Goal: Information Seeking & Learning: Check status

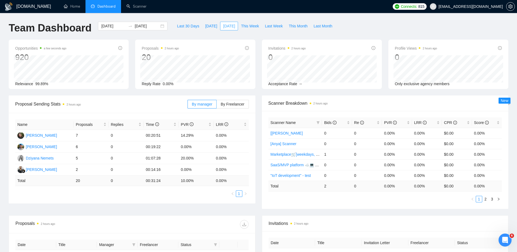
click at [223, 28] on span "[DATE]" at bounding box center [229, 26] width 12 height 6
drag, startPoint x: 190, startPoint y: 160, endPoint x: 190, endPoint y: 153, distance: 6.8
click at [190, 158] on td "20.00%" at bounding box center [196, 158] width 35 height 11
drag, startPoint x: 190, startPoint y: 134, endPoint x: 182, endPoint y: 132, distance: 8.5
click at [182, 132] on td "14.29%" at bounding box center [196, 135] width 35 height 11
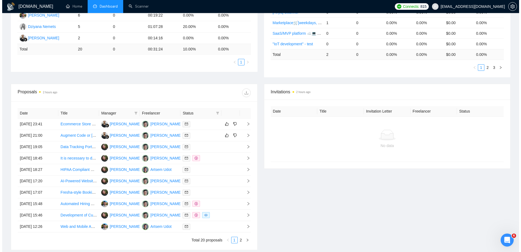
scroll to position [178, 0]
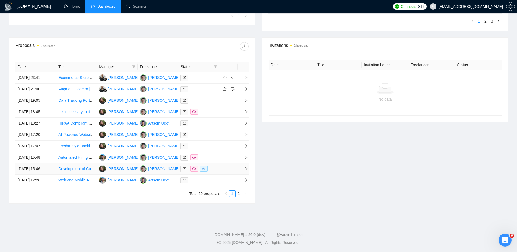
click at [218, 170] on td at bounding box center [198, 168] width 41 height 11
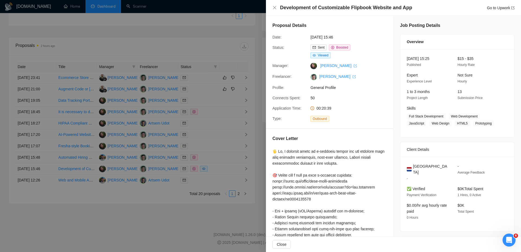
click at [216, 128] on div at bounding box center [260, 126] width 521 height 252
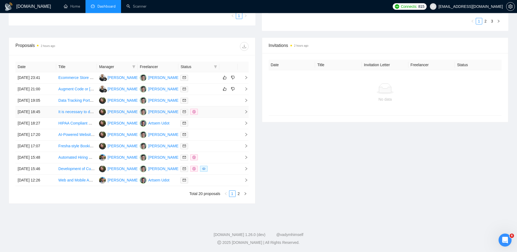
click at [210, 110] on div at bounding box center [198, 112] width 36 height 6
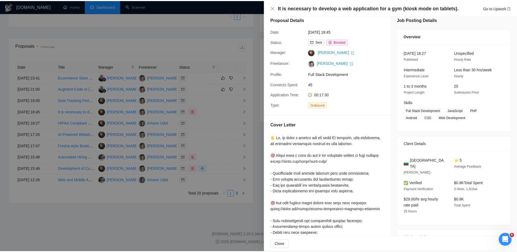
scroll to position [0, 0]
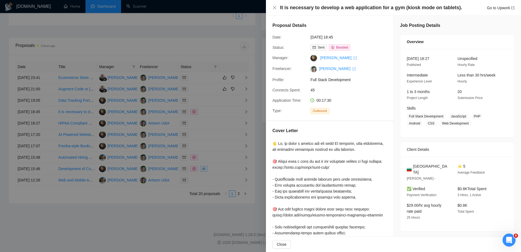
click at [206, 26] on div at bounding box center [260, 126] width 521 height 252
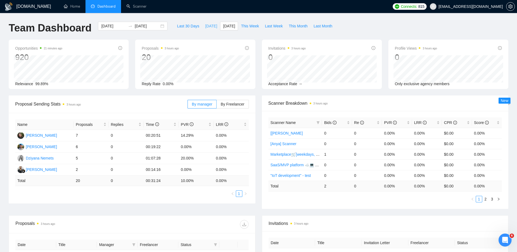
click at [205, 27] on span "[DATE]" at bounding box center [211, 26] width 12 height 6
type input "[DATE]"
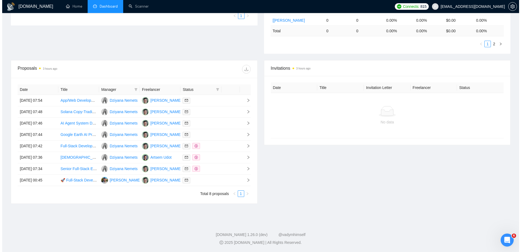
scroll to position [155, 0]
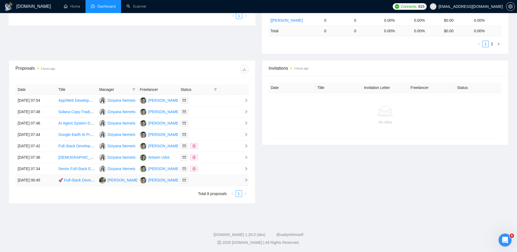
click at [211, 181] on div at bounding box center [198, 180] width 36 height 6
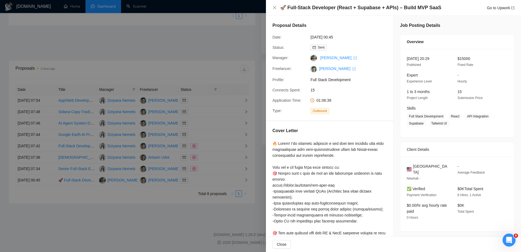
click at [184, 54] on div at bounding box center [260, 126] width 521 height 252
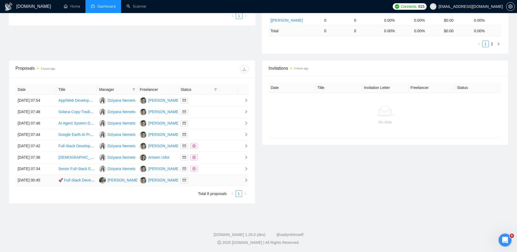
click at [76, 182] on link "🚀 Full-Stack Developer (React + Supabase + APIs) – Build MVP SaaS" at bounding box center [118, 180] width 120 height 4
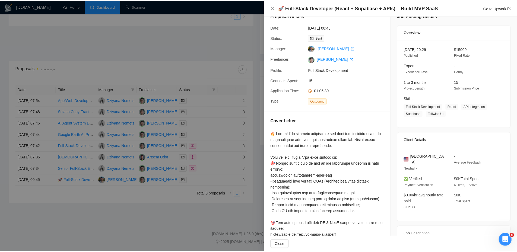
scroll to position [0, 0]
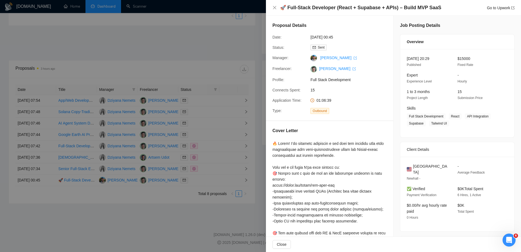
click at [169, 83] on div at bounding box center [260, 126] width 521 height 252
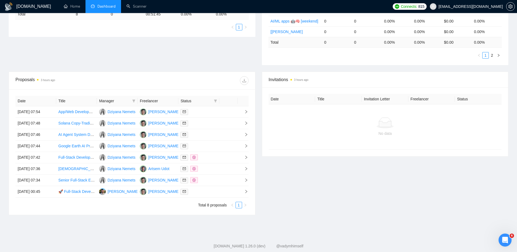
scroll to position [155, 0]
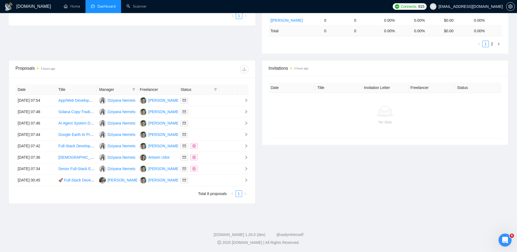
click at [106, 51] on div "Proposal Sending Stats 3 hours ago By manager By Freelancer Name Proposals Repl…" at bounding box center [258, 0] width 506 height 120
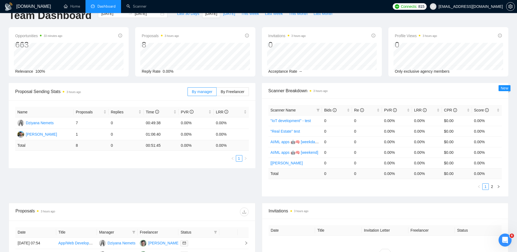
scroll to position [0, 0]
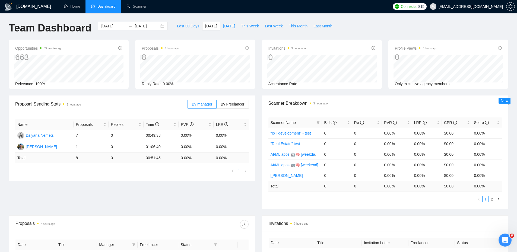
click at [127, 104] on span "Proposal Sending Stats 3 hours ago" at bounding box center [101, 104] width 172 height 7
